Goal: Transaction & Acquisition: Purchase product/service

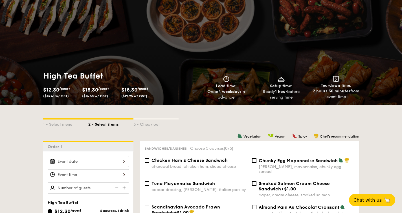
scroll to position [103, 0]
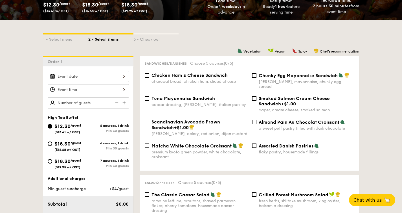
click at [52, 162] on div "$18.30 /guest ($19.95 w/ GST)" at bounding box center [68, 163] width 41 height 12
click at [52, 162] on input "$18.30 /guest ($19.95 w/ GST) 7 courses, 1 drink Min 30 guests" at bounding box center [50, 161] width 5 height 5
radio input "true"
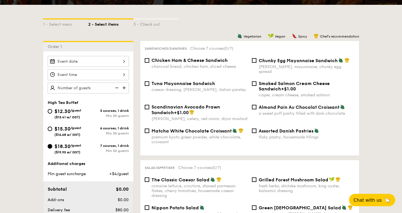
scroll to position [97, 0]
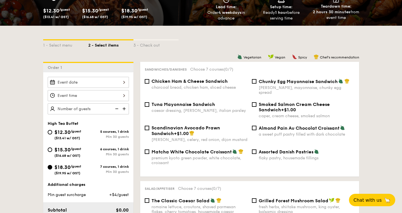
click at [148, 84] on div "Chicken Ham & Cheese Sandwich charcoal bread, chicken ham, sliced cheese" at bounding box center [196, 83] width 107 height 11
click at [148, 83] on input "Chicken Ham & Cheese Sandwich charcoal bread, chicken ham, sliced cheese" at bounding box center [147, 81] width 5 height 5
click at [146, 82] on input "Chicken Ham & Cheese Sandwich charcoal bread, chicken ham, sliced cheese" at bounding box center [147, 81] width 5 height 5
checkbox input "false"
click at [253, 149] on input "Assorted Danish Pastries flaky pastry, housemade fillings" at bounding box center [254, 151] width 5 height 5
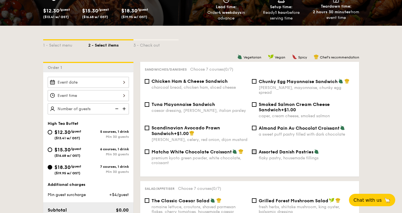
checkbox input "true"
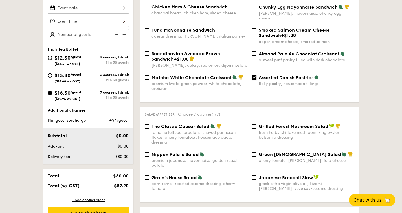
scroll to position [160, 0]
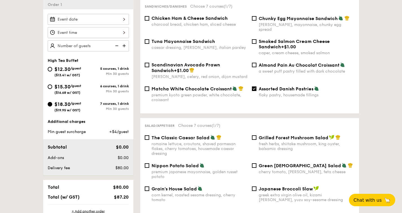
click at [58, 87] on span "$15.30" at bounding box center [62, 87] width 16 height 6
click at [52, 87] on input "$15.30 /guest ($16.68 w/ GST) 6 courses, 1 drink Min 30 guests" at bounding box center [50, 86] width 5 height 5
radio input "true"
checkbox input "false"
radio input "true"
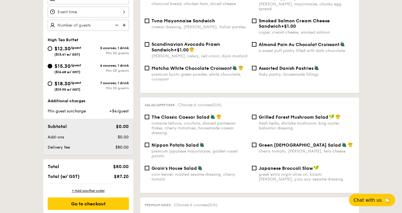
scroll to position [182, 0]
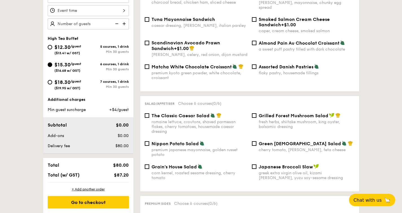
drag, startPoint x: 53, startPoint y: 83, endPoint x: 172, endPoint y: 119, distance: 123.9
click at [53, 83] on div "$18.30 /guest ($19.95 w/ GST)" at bounding box center [68, 84] width 41 height 12
click at [52, 83] on input "$18.30 /guest ($19.95 w/ GST) 7 courses, 1 drink Min 30 guests" at bounding box center [50, 82] width 5 height 5
radio input "true"
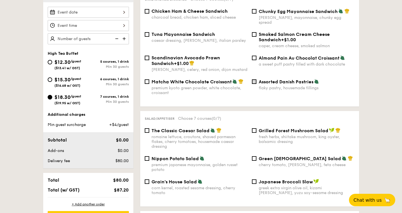
scroll to position [167, 0]
click at [257, 79] on div "Assorted Danish Pastries flaky pastry, housemade fillings" at bounding box center [303, 85] width 107 height 12
click at [256, 80] on input "Assorted Danish Pastries flaky pastry, housemade fillings" at bounding box center [254, 82] width 5 height 5
checkbox input "true"
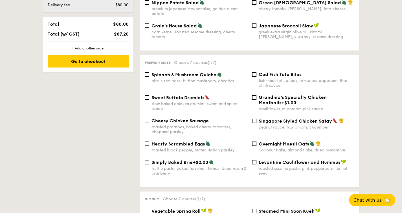
scroll to position [331, 0]
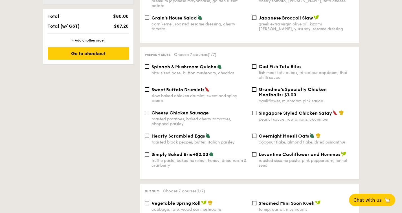
click at [284, 110] on span "Singapore Styled Chicken Satay" at bounding box center [295, 112] width 73 height 5
click at [257, 111] on input "Singapore Styled Chicken Satay peanut sauce, raw onions, cucumber" at bounding box center [254, 113] width 5 height 5
checkbox input "true"
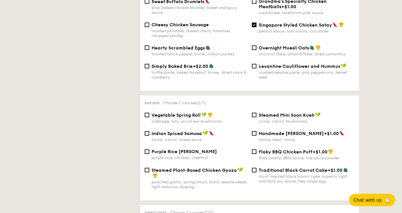
scroll to position [420, 0]
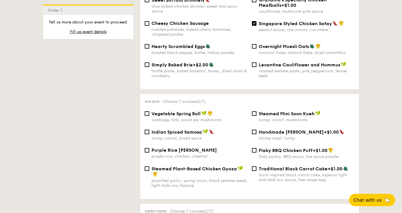
click at [167, 111] on span "Vegetable Spring Roll" at bounding box center [176, 113] width 49 height 5
click at [149, 111] on input "Vegetable Spring Roll cabbage, tofu, wood ear mushrooms" at bounding box center [147, 113] width 5 height 5
checkbox input "true"
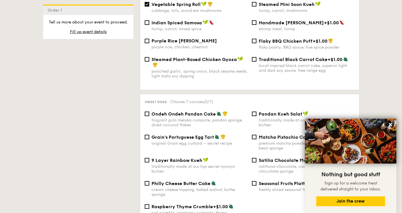
scroll to position [558, 0]
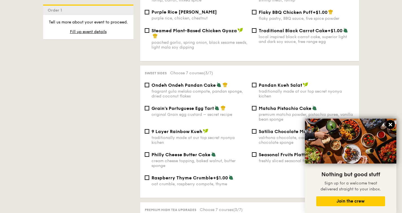
click at [394, 124] on button at bounding box center [390, 124] width 9 height 9
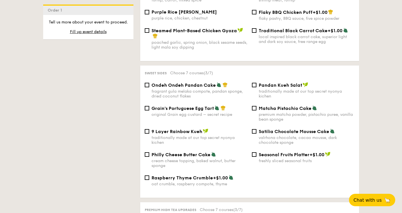
click at [191, 133] on span "9 Layer Rainbow Kueh" at bounding box center [177, 131] width 51 height 5
click at [149, 133] on input "9 Layer Rainbow Kueh traditionally made at our top secret nyonya kichen" at bounding box center [147, 131] width 5 height 5
checkbox input "true"
click at [196, 155] on span "Philly Cheese Butter Cake" at bounding box center [181, 154] width 59 height 5
click at [149, 155] on input "Philly Cheese Butter Cake cream cheese topping, baked walnut, butter sponge" at bounding box center [147, 154] width 5 height 5
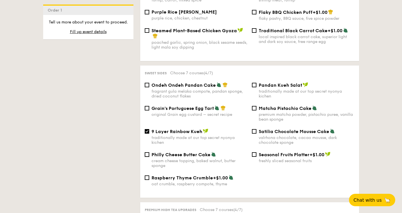
checkbox input "true"
click at [203, 115] on div "original Grain egg custard – secret recipe" at bounding box center [200, 114] width 96 height 5
click at [149, 110] on input "Grain's Portuguese Egg Tart original Grain egg custard – secret recipe" at bounding box center [147, 108] width 5 height 5
click at [203, 115] on div "original Grain egg custard – secret recipe" at bounding box center [200, 114] width 96 height 5
click at [149, 110] on input "Grain's Portuguese Egg Tart original Grain egg custard – secret recipe" at bounding box center [147, 108] width 5 height 5
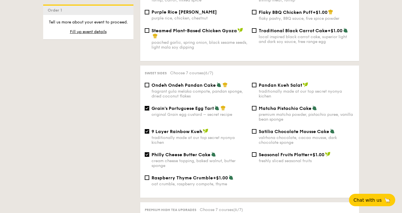
checkbox input "false"
click at [258, 110] on div "Matcha Pistachio Cake premium matcha powder, pistachio puree, vanilla bean spon…" at bounding box center [303, 113] width 107 height 16
click at [257, 109] on div "Matcha Pistachio Cake premium matcha powder, pistachio puree, vanilla bean spon…" at bounding box center [303, 113] width 107 height 16
click at [254, 108] on input "Matcha Pistachio Cake premium matcha powder, pistachio puree, vanilla bean spon…" at bounding box center [254, 108] width 5 height 5
checkbox input "true"
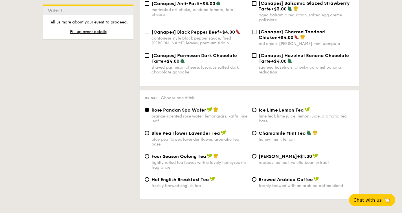
scroll to position [856, 0]
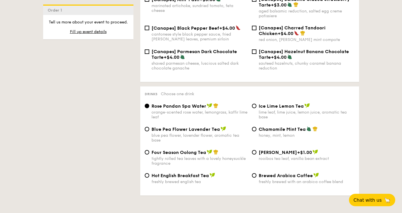
click at [177, 177] on div "Hot English Breakfast Tea freshly brewed english tea" at bounding box center [200, 178] width 96 height 12
click at [149, 177] on input "Hot English Breakfast Tea freshly brewed english tea" at bounding box center [147, 175] width 5 height 5
radio input "true"
click at [274, 177] on div "Brewed Arabica Coffee freshly brewed with an arabica coffee blend" at bounding box center [307, 178] width 96 height 12
click at [257, 177] on input "Brewed Arabica Coffee freshly brewed with an arabica coffee blend" at bounding box center [254, 175] width 5 height 5
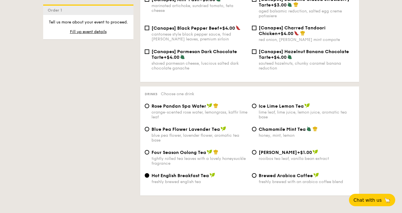
radio input "true"
click at [213, 179] on div "freshly brewed english tea" at bounding box center [200, 181] width 96 height 5
click at [149, 178] on input "Hot English Breakfast Tea freshly brewed english tea" at bounding box center [147, 175] width 5 height 5
radio input "true"
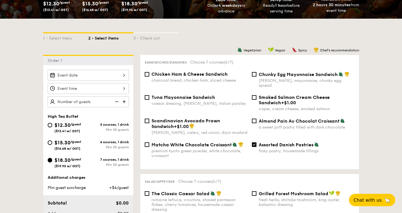
scroll to position [122, 0]
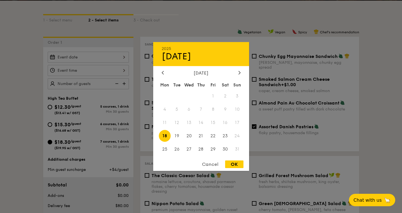
click at [96, 54] on div "2025 Aug [DATE] Tue Wed Thu Fri Sat Sun 1 2 3 4 5 6 7 8 9 10 11 12 13 14 15 16 …" at bounding box center [88, 57] width 81 height 11
click at [239, 71] on icon at bounding box center [239, 72] width 2 height 3
click at [165, 72] on div at bounding box center [162, 72] width 5 height 5
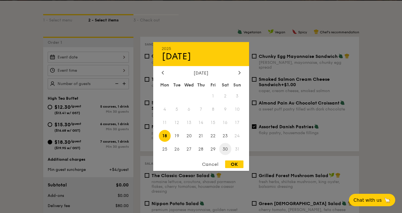
click at [221, 152] on span "30" at bounding box center [225, 149] width 12 height 12
click at [235, 160] on div "2025 Aug [DATE] Tue Wed Thu Fri Sat Sun 1 2 3 4 5 6 7 8 9 10 11 12 13 14 15 16 …" at bounding box center [201, 106] width 96 height 129
click at [232, 164] on div "OK" at bounding box center [234, 164] width 18 height 8
type input "[DATE]"
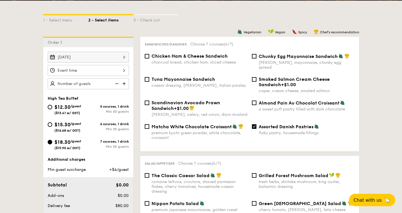
click at [74, 67] on div at bounding box center [88, 70] width 81 height 11
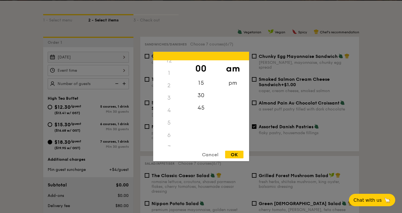
scroll to position [0, 0]
click at [170, 79] on div "1" at bounding box center [169, 79] width 32 height 12
click at [165, 79] on div "1" at bounding box center [169, 79] width 32 height 12
click at [170, 78] on div "1" at bounding box center [169, 79] width 32 height 12
click at [240, 154] on div "OK" at bounding box center [234, 155] width 18 height 8
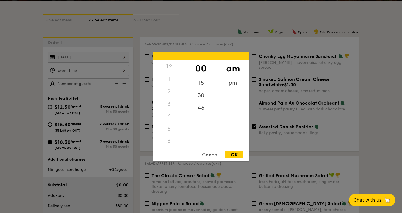
type input "8:00AM"
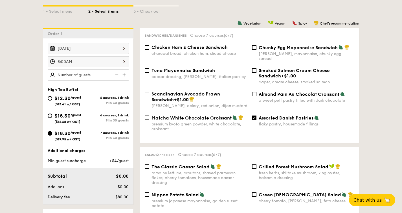
scroll to position [143, 0]
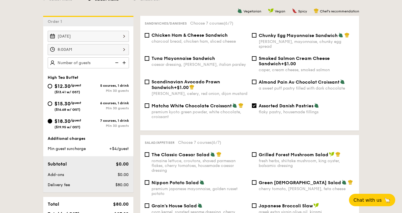
drag, startPoint x: 258, startPoint y: 103, endPoint x: 301, endPoint y: 104, distance: 42.9
click at [301, 104] on span "Assorted Danish Pastries" at bounding box center [286, 105] width 55 height 5
click at [257, 104] on input "Assorted Danish Pastries flaky pastry, housemade fillings" at bounding box center [254, 105] width 5 height 5
click at [301, 104] on span "Assorted Danish Pastries" at bounding box center [286, 105] width 55 height 5
click at [257, 104] on input "Assorted Danish Pastries flaky pastry, housemade fillings" at bounding box center [254, 105] width 5 height 5
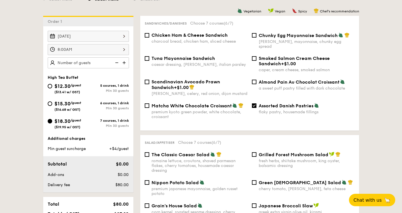
click at [294, 109] on div "flaky pastry, housemade fillings" at bounding box center [307, 111] width 96 height 5
click at [257, 108] on input "Assorted Danish Pastries flaky pastry, housemade fillings" at bounding box center [254, 105] width 5 height 5
click at [304, 109] on div "flaky pastry, housemade fillings" at bounding box center [307, 111] width 96 height 5
click at [257, 108] on input "Assorted Danish Pastries flaky pastry, housemade fillings" at bounding box center [254, 105] width 5 height 5
checkbox input "true"
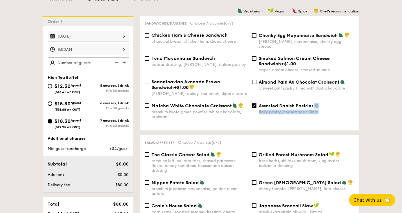
drag, startPoint x: 329, startPoint y: 100, endPoint x: 306, endPoint y: 117, distance: 28.3
click at [265, 115] on div "Matcha White Chocolate Croissant premium kyoto green powder, white chocolate, c…" at bounding box center [250, 114] width 214 height 23
click at [323, 114] on div "Matcha White Chocolate Croissant premium kyoto green powder, white chocolate, c…" at bounding box center [250, 114] width 214 height 23
drag, startPoint x: 325, startPoint y: 111, endPoint x: 258, endPoint y: 103, distance: 67.3
click at [258, 103] on div "Matcha White Chocolate Croissant premium kyoto green powder, white chocolate, c…" at bounding box center [250, 114] width 214 height 23
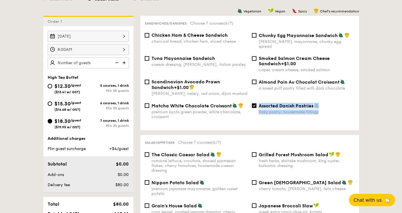
copy div "Assorted Danish Pastries flaky pastry, housemade fillings"
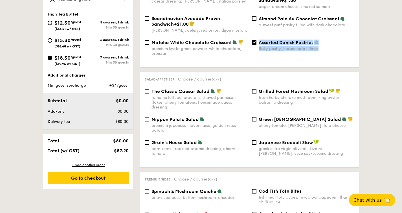
scroll to position [212, 0]
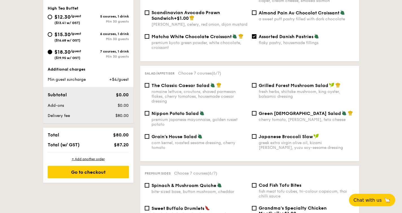
click at [221, 156] on div "Salad/Appetiser Choose 7 courses (6/7) The Classic Caesar Salad romaine lettuce…" at bounding box center [249, 113] width 219 height 95
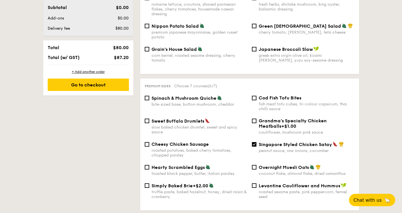
scroll to position [350, 0]
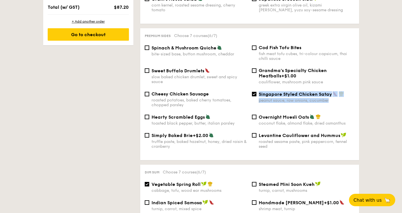
drag, startPoint x: 334, startPoint y: 97, endPoint x: 258, endPoint y: 92, distance: 75.2
click at [259, 92] on div "Singapore Styled Chicken Satay peanut sauce, raw onions, cucumber" at bounding box center [307, 97] width 96 height 12
copy div "Singapore Styled Chicken Satay peanut sauce, raw onions, cucumber"
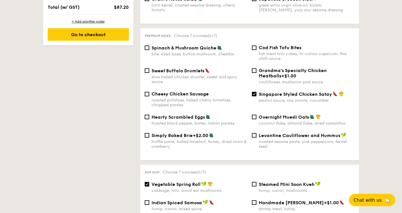
click at [267, 98] on div "peanut sauce, raw onions, cucumber" at bounding box center [307, 100] width 96 height 5
click at [257, 95] on input "Singapore Styled Chicken Satay peanut sauce, raw onions, cucumber" at bounding box center [254, 94] width 5 height 5
checkbox input "false"
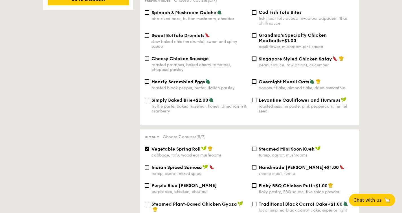
scroll to position [454, 0]
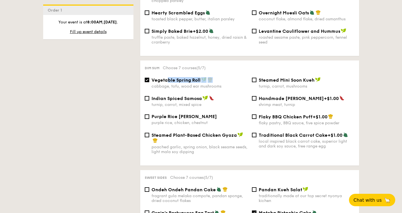
drag, startPoint x: 227, startPoint y: 82, endPoint x: 168, endPoint y: 80, distance: 59.6
click at [166, 79] on div "Vegetable Spring Roll cabbage, tofu, wood ear mushrooms" at bounding box center [200, 83] width 96 height 12
click at [209, 86] on div "cabbage, tofu, wood ear mushrooms" at bounding box center [200, 86] width 96 height 5
click at [230, 86] on div "cabbage, tofu, wood ear mushrooms" at bounding box center [200, 86] width 96 height 5
click at [149, 82] on input "Vegetable Spring Roll cabbage, tofu, wood ear mushrooms" at bounding box center [147, 80] width 5 height 5
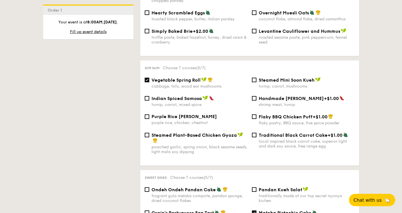
checkbox input "false"
drag, startPoint x: 228, startPoint y: 85, endPoint x: 149, endPoint y: 80, distance: 79.2
click at [149, 80] on div "Vegetable Spring Roll cabbage, tofu, wood ear mushrooms" at bounding box center [196, 83] width 107 height 12
copy div "Vegetable Spring Roll cabbage, tofu, wood ear mushrooms"
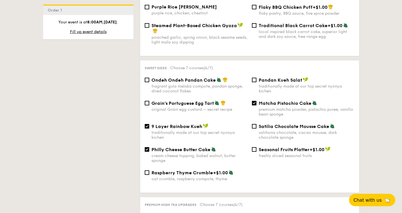
scroll to position [564, 0]
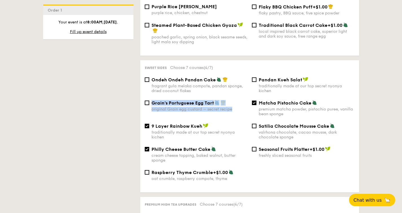
drag, startPoint x: 236, startPoint y: 111, endPoint x: 152, endPoint y: 104, distance: 84.2
click at [152, 104] on div "Grain's Portuguese Egg Tart original Grain egg custard – secret recipe Matcha P…" at bounding box center [250, 111] width 214 height 23
copy div "Grain's Portuguese Egg Tart original Grain egg custard – secret recipe"
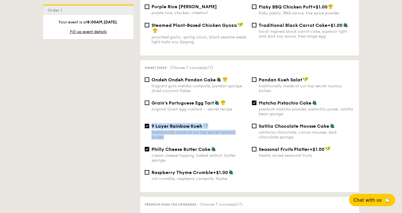
drag, startPoint x: 184, startPoint y: 138, endPoint x: 151, endPoint y: 127, distance: 35.1
click at [151, 127] on div "9 Layer Rainbow Kueh traditionally made at our top secret nyonya kichen" at bounding box center [196, 131] width 107 height 16
copy div "9 Layer Rainbow Kueh traditionally made at our top secret nyonya kichen"
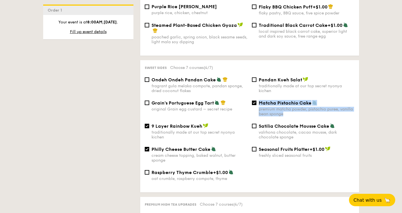
drag, startPoint x: 293, startPoint y: 114, endPoint x: 258, endPoint y: 104, distance: 36.8
click at [258, 104] on div "Matcha Pistachio Cake premium matcha powder, pistachio puree, vanilla bean spon…" at bounding box center [303, 108] width 107 height 16
copy div "Matcha Pistachio Cake premium matcha powder, pistachio puree, vanilla bean spon…"
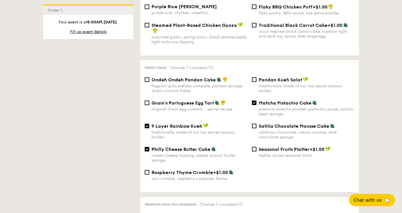
click at [106, 121] on div "1 - Select menu 2 - Select items 3 - Check out Order 1 [DATE] 8:00AM High Tea B…" at bounding box center [201, 25] width 325 height 932
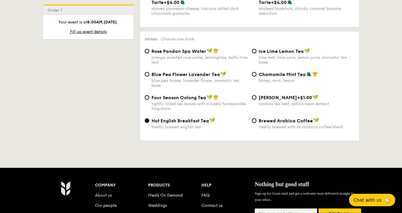
scroll to position [888, 0]
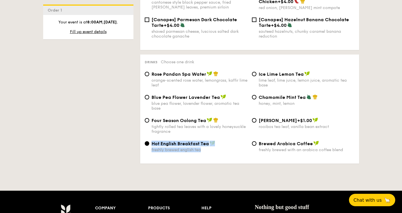
drag, startPoint x: 203, startPoint y: 150, endPoint x: 150, endPoint y: 143, distance: 53.5
click at [150, 143] on div "Hot English Breakfast Tea freshly brewed english tea" at bounding box center [196, 147] width 107 height 12
copy div "Hot English Breakfast Tea freshly brewed english tea"
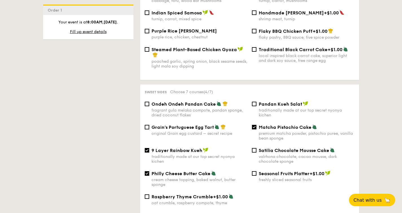
scroll to position [598, 0]
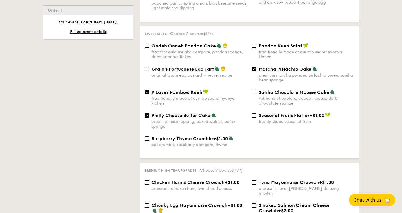
click at [210, 120] on div "cream cheese topping, baked walnut, butter sponge" at bounding box center [200, 124] width 96 height 10
click at [149, 117] on input "Philly Cheese Butter Cake cream cheese topping, baked walnut, butter sponge" at bounding box center [147, 115] width 5 height 5
checkbox input "false"
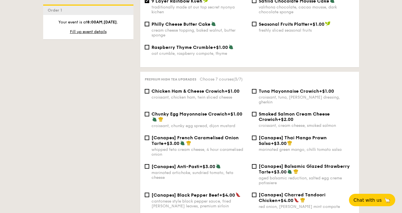
scroll to position [708, 0]
